Goal: Task Accomplishment & Management: Use online tool/utility

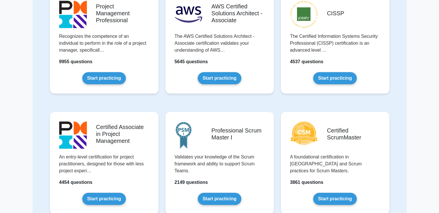
scroll to position [79, 0]
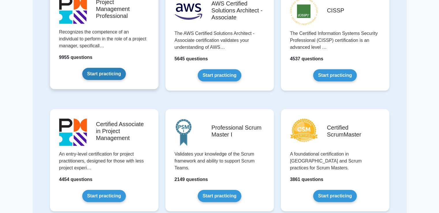
click at [104, 76] on link "Start practicing" at bounding box center [104, 74] width 44 height 12
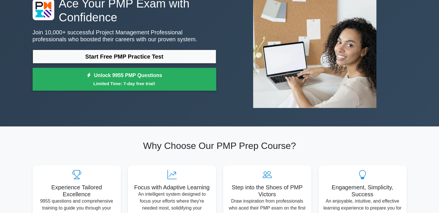
scroll to position [54, 0]
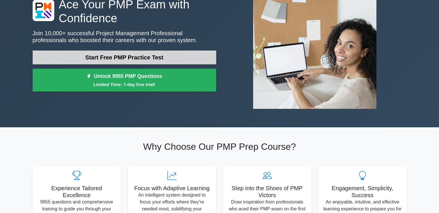
click at [173, 51] on link "Start Free PMP Practice Test" at bounding box center [125, 58] width 184 height 14
